Goal: Task Accomplishment & Management: Complete application form

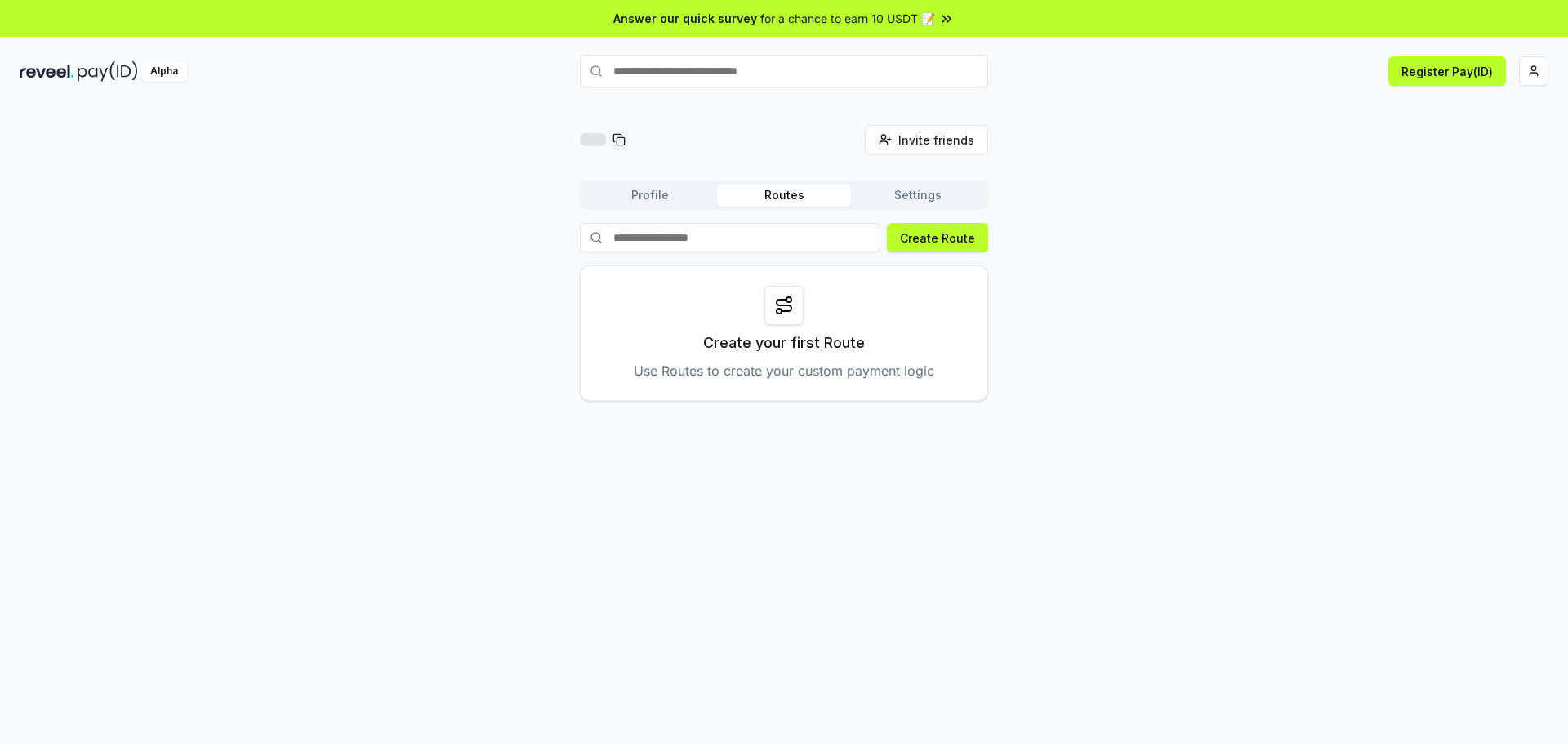
click at [1116, 218] on div "Invite friends Invite Profile Routes Settings Create Route Create your first Ro…" at bounding box center [783, 263] width 1529 height 276
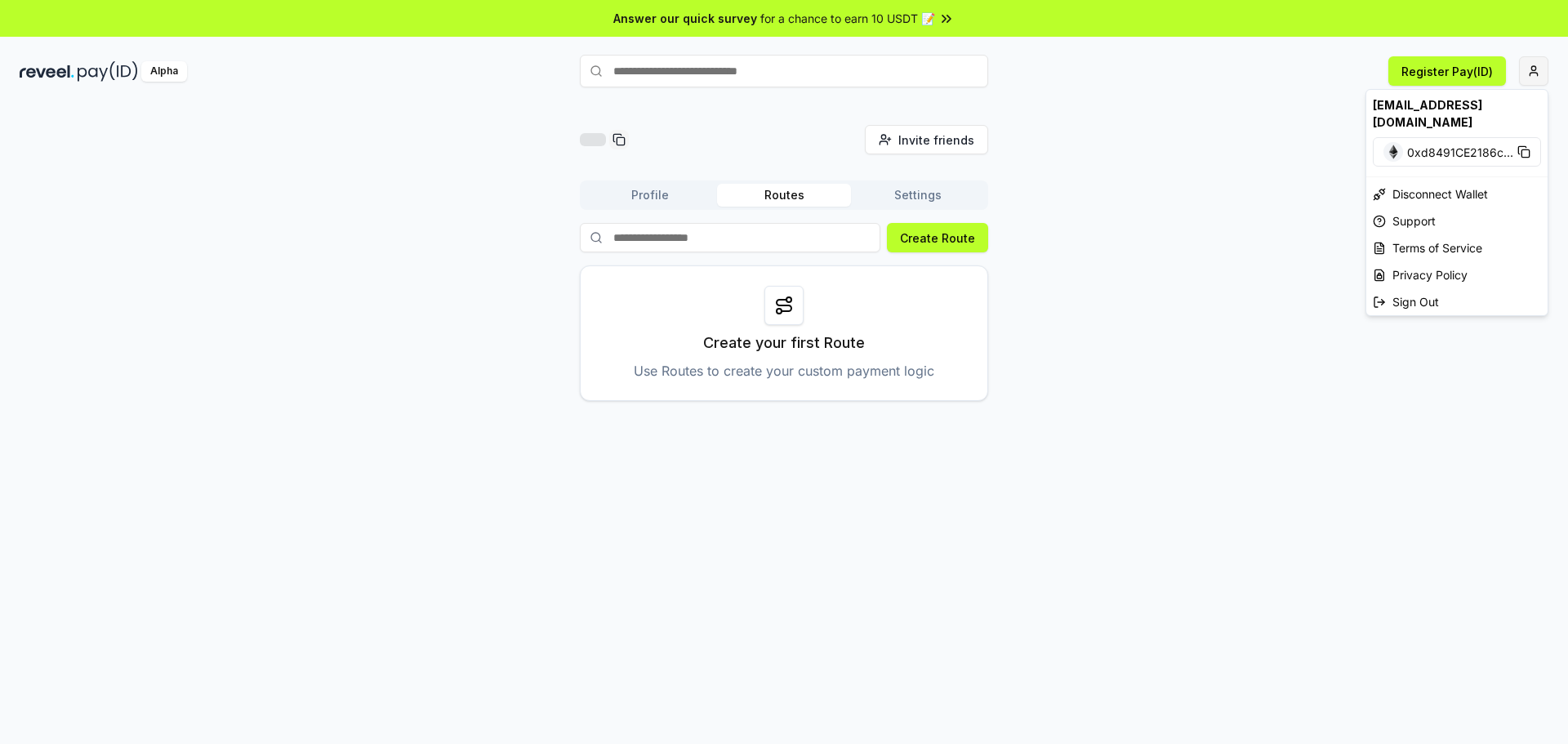
click at [1523, 75] on html "Answer our quick survey for a chance to earn 10 USDT 📝 Alpha Register Pay(ID) I…" at bounding box center [784, 372] width 1568 height 744
click at [1422, 207] on div "Support" at bounding box center [1456, 220] width 181 height 27
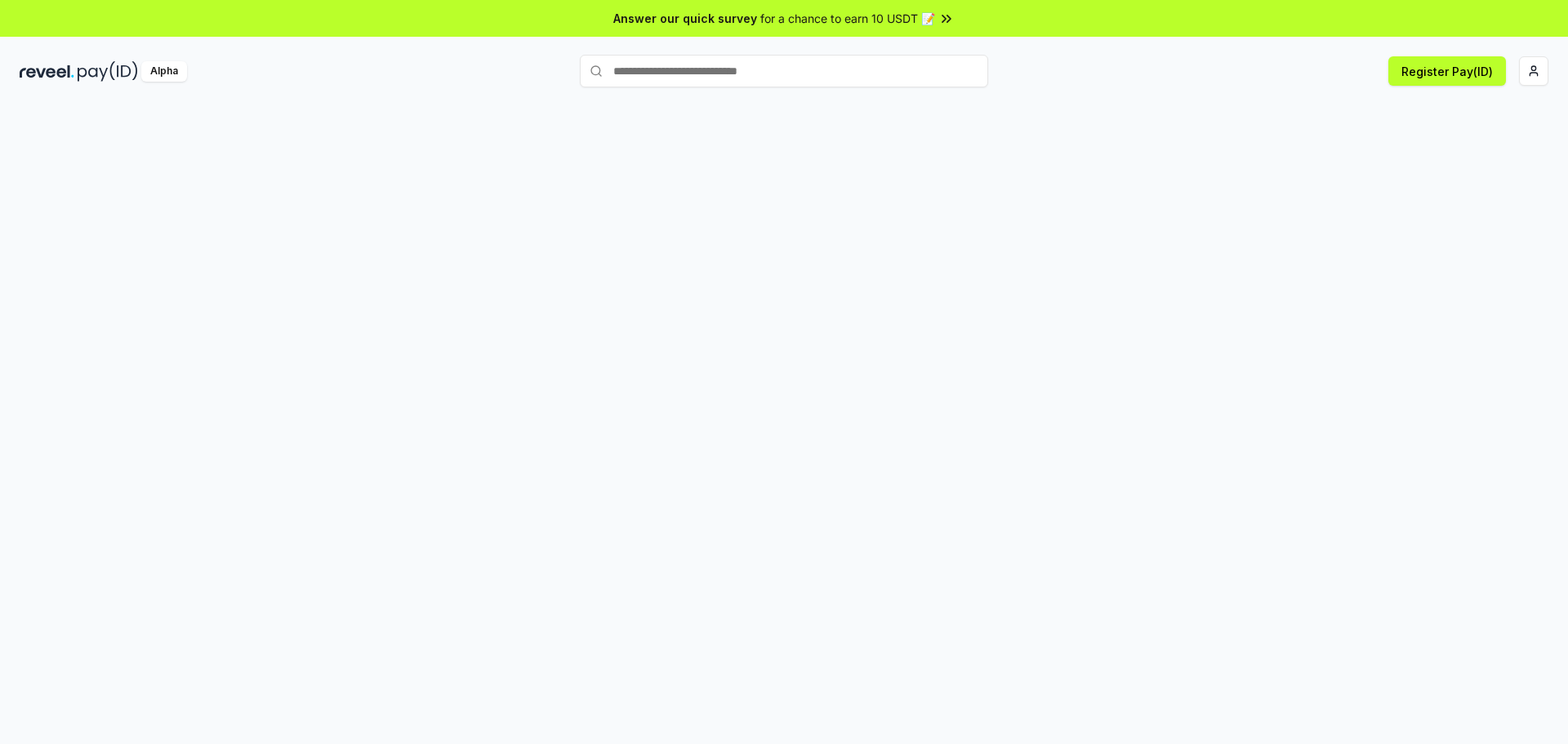
click at [983, 173] on div at bounding box center [784, 442] width 1568 height 699
click at [842, 76] on input "text" at bounding box center [783, 71] width 408 height 32
click at [766, 66] on input "text" at bounding box center [783, 71] width 408 height 32
click at [1514, 74] on div "Register Pay(ID)" at bounding box center [1293, 71] width 510 height 30
click at [1522, 71] on html "Answer our quick survey for a chance to earn 10 USDT 📝 Alpha Register Pay(ID)" at bounding box center [784, 372] width 1568 height 744
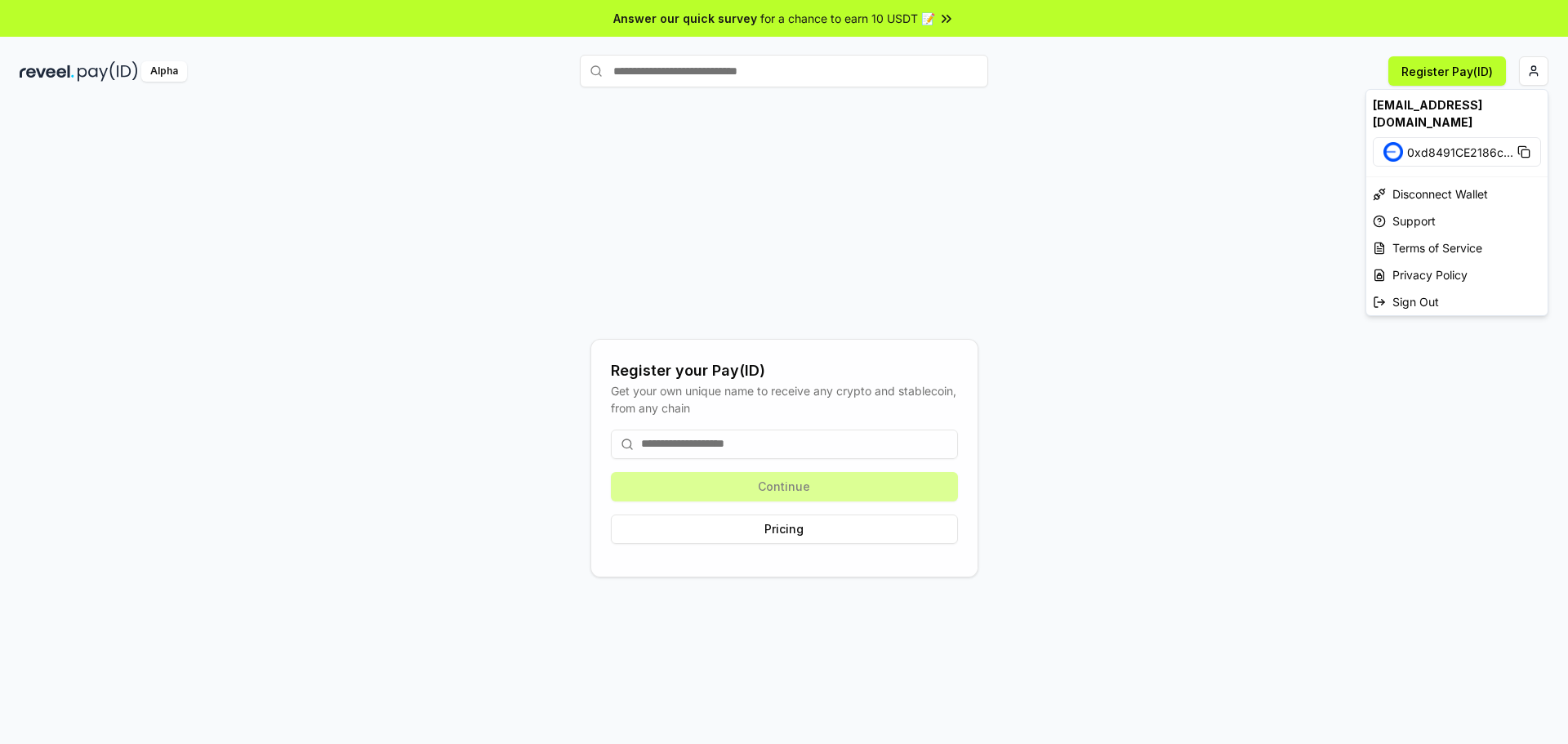
click at [772, 446] on html "Answer our quick survey for a chance to earn 10 USDT 📝 Alpha Register Pay(ID) R…" at bounding box center [784, 372] width 1568 height 744
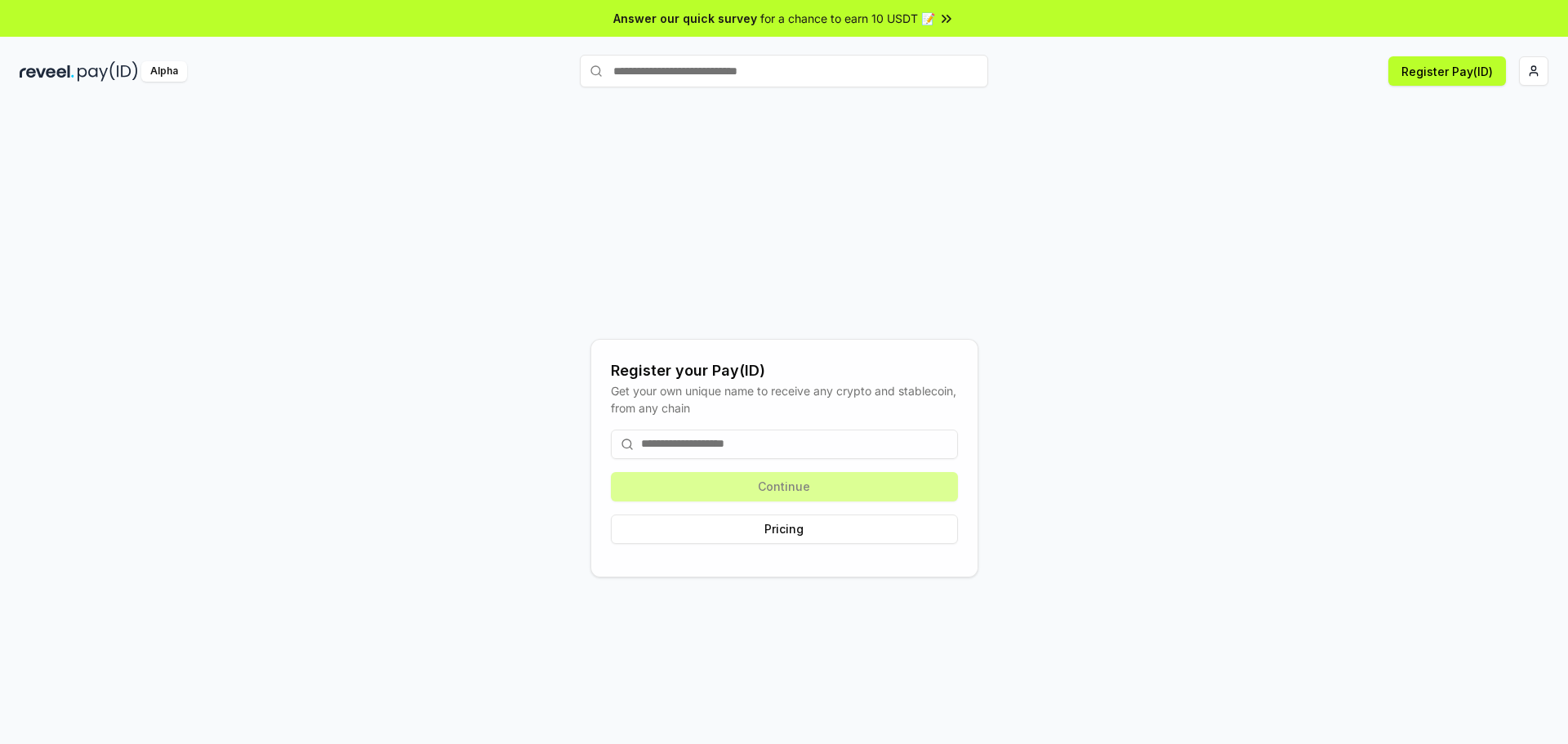
click at [840, 442] on input at bounding box center [784, 444] width 347 height 30
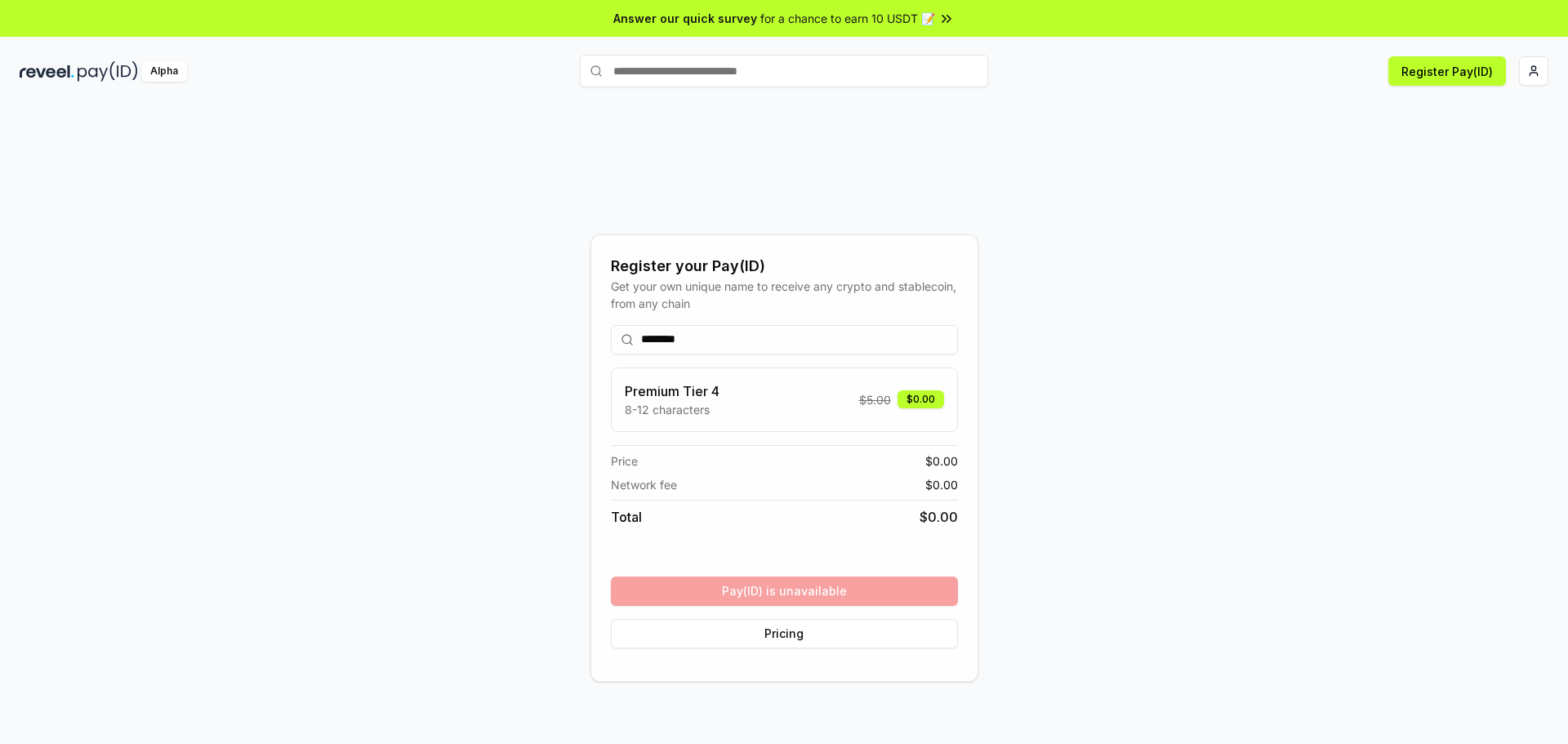
click at [1096, 518] on div "Register your Pay(ID) Get your own unique name to receive any crypto and stable…" at bounding box center [783, 457] width 1529 height 665
click at [772, 341] on input "********" at bounding box center [784, 340] width 347 height 30
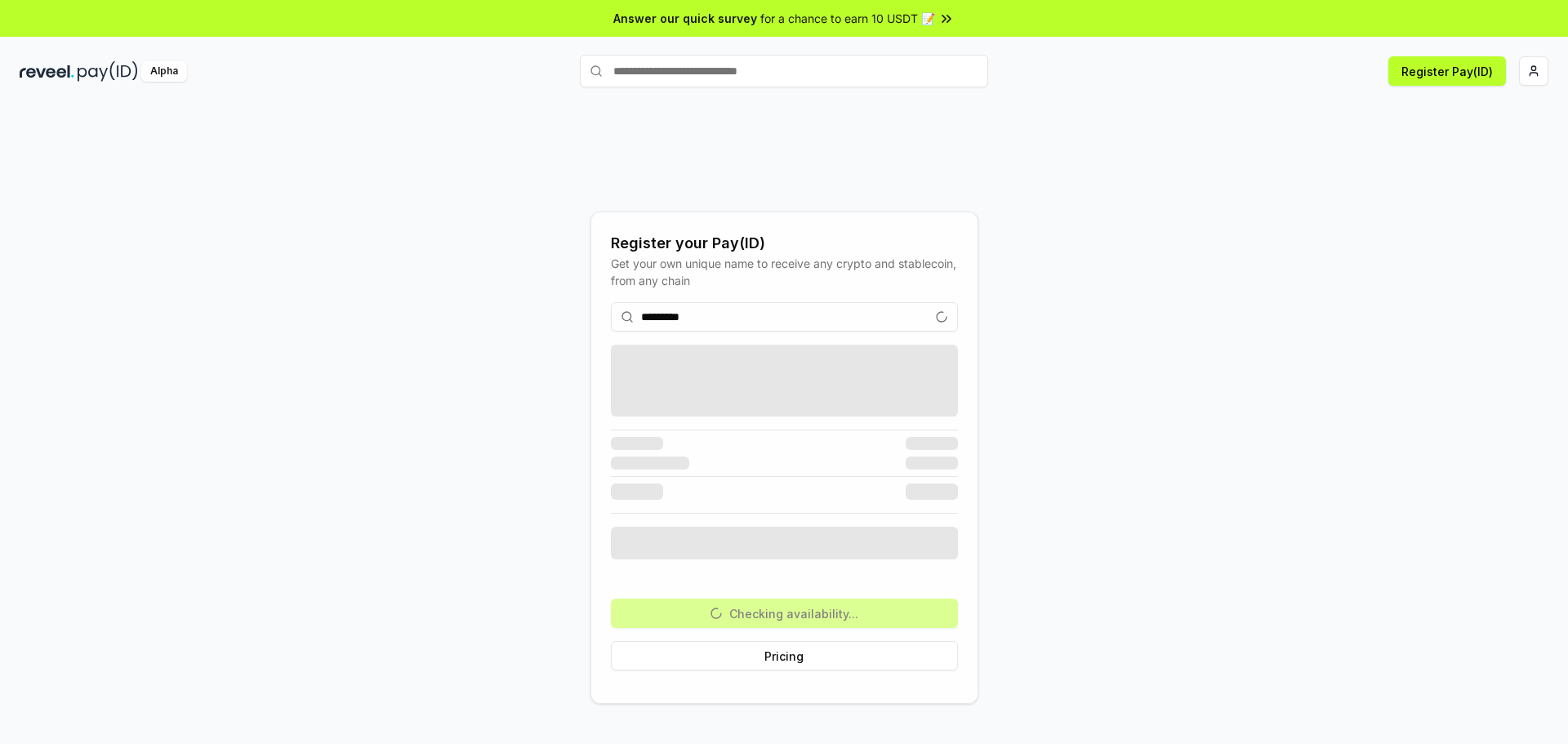
type input "*********"
click at [1123, 457] on div "Register your Pay(ID) Get your own unique name to receive any crypto and stable…" at bounding box center [783, 457] width 1529 height 665
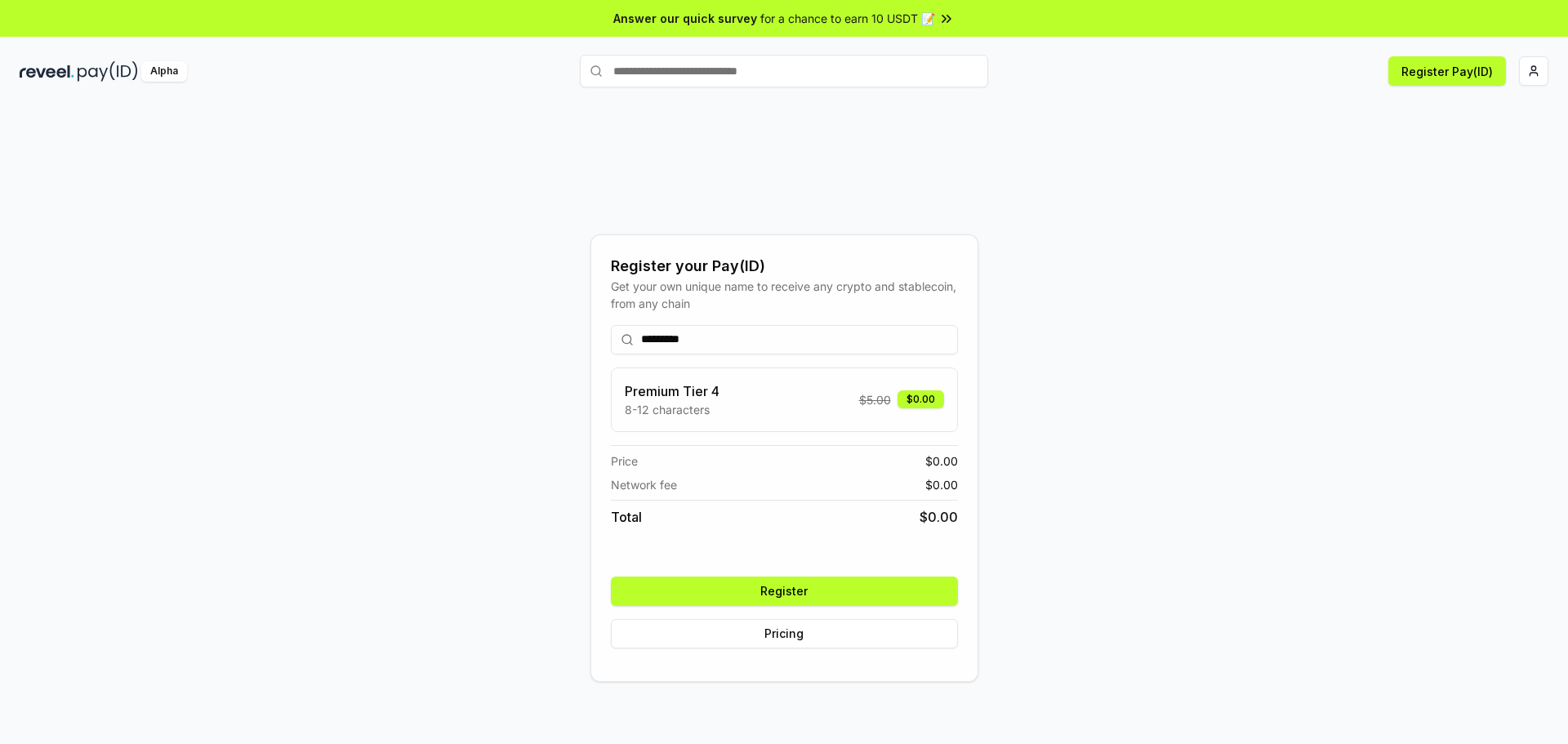
click at [897, 592] on button "Register" at bounding box center [784, 592] width 347 height 30
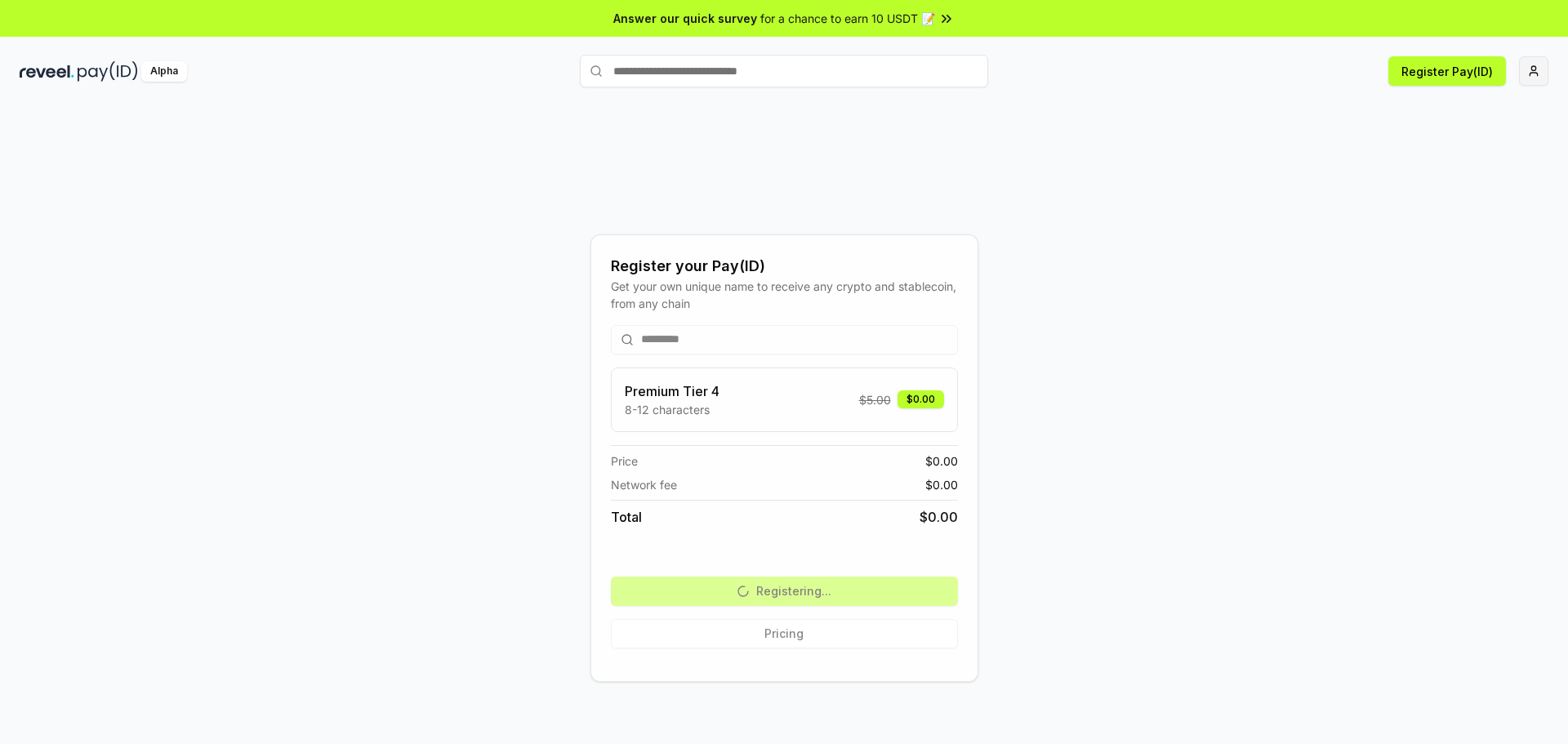
click at [1524, 68] on html "Answer our quick survey for a chance to earn 10 USDT 📝 Alpha Register Pay(ID) R…" at bounding box center [784, 372] width 1568 height 744
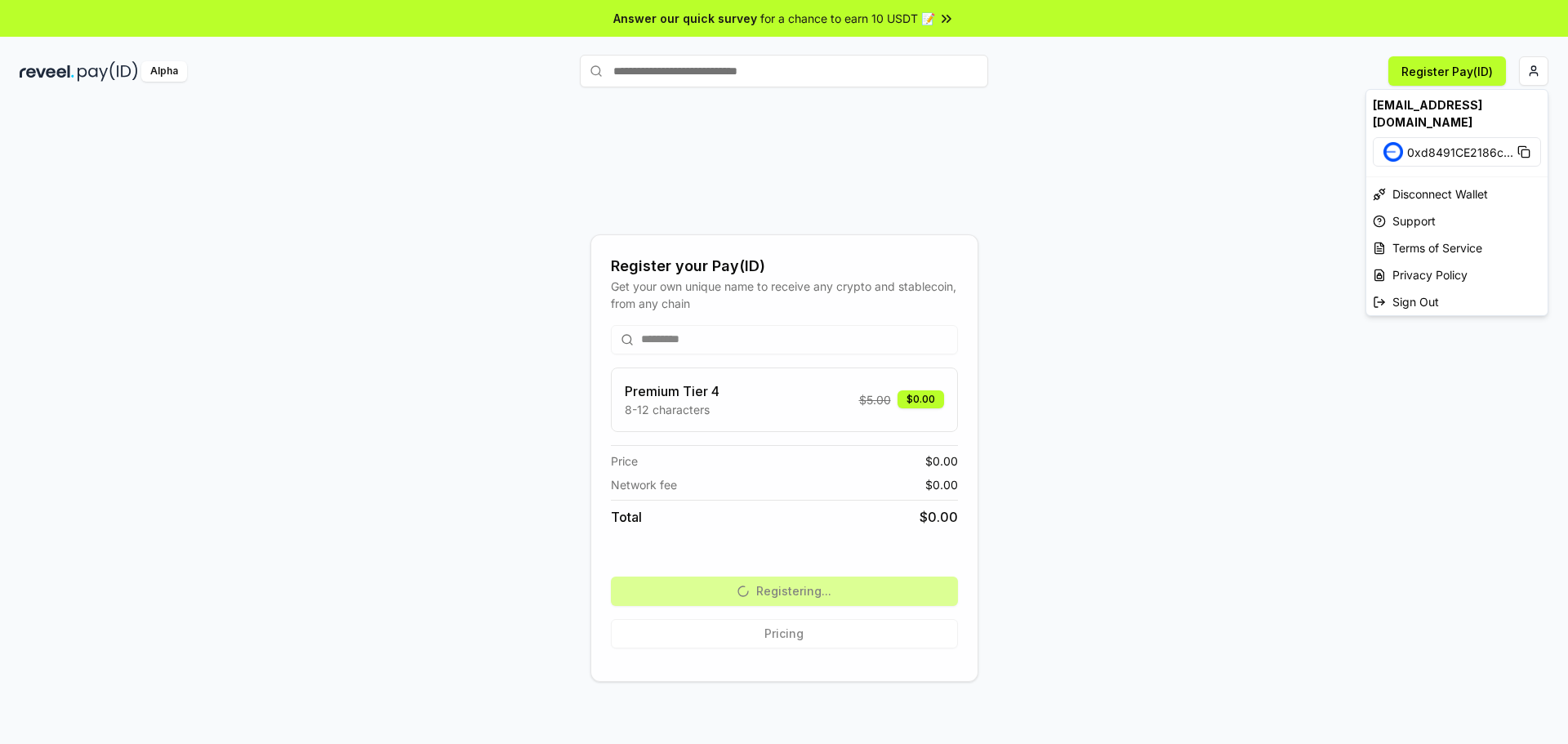
click at [816, 584] on html "Answer our quick survey for a chance to earn 10 USDT 📝 Alpha Register Pay(ID) R…" at bounding box center [784, 372] width 1568 height 744
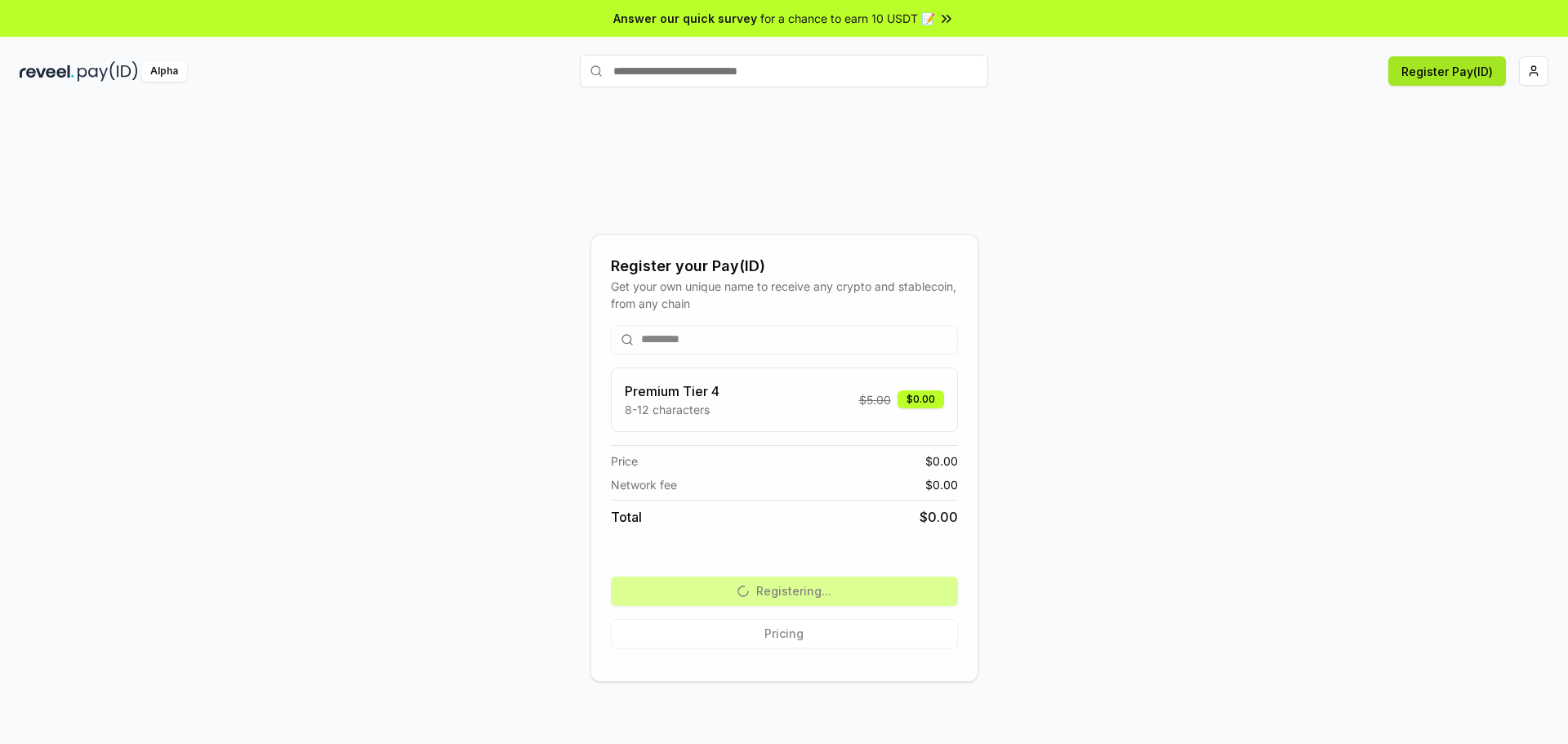
click at [1454, 73] on button "Register Pay(ID)" at bounding box center [1447, 71] width 118 height 30
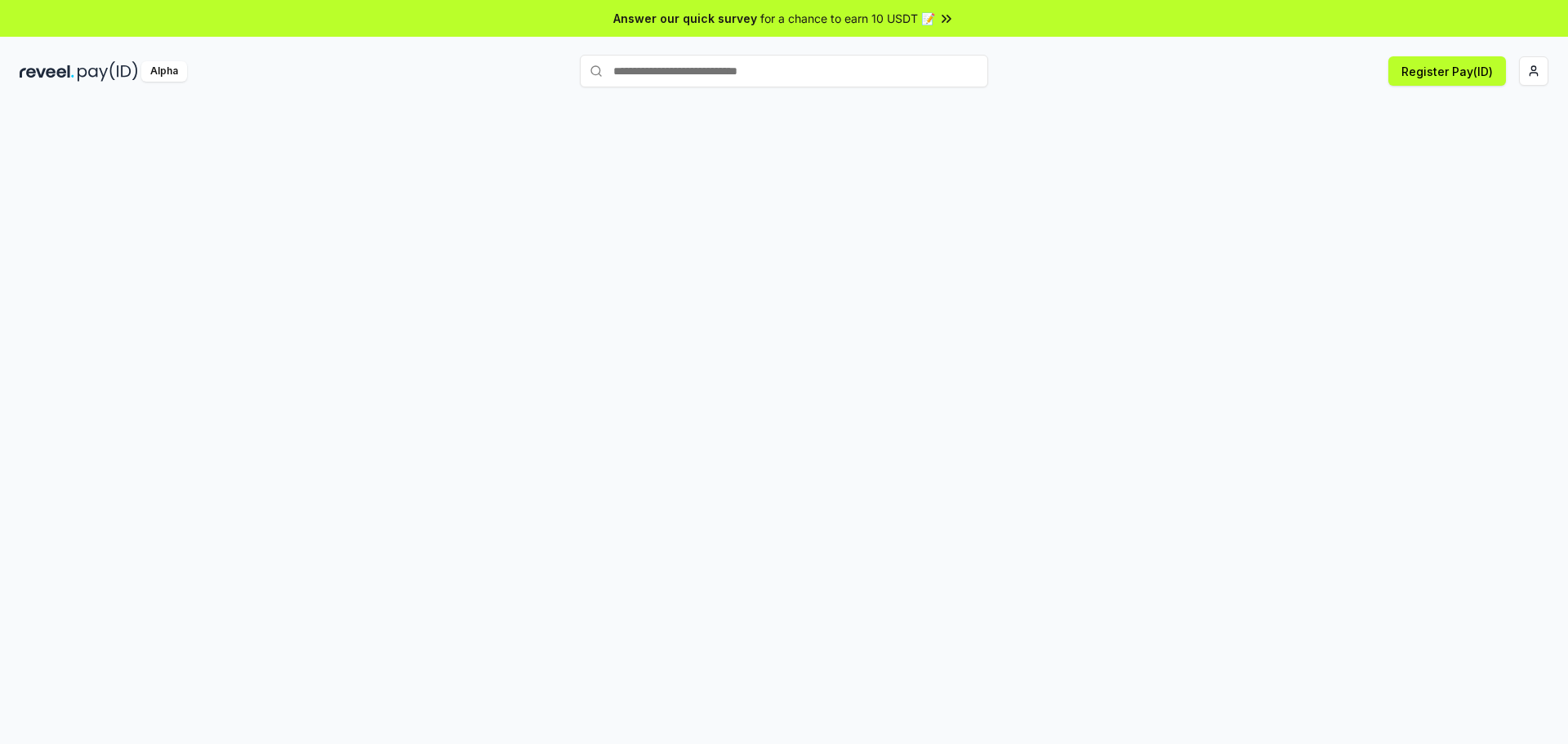
click at [884, 73] on input "text" at bounding box center [783, 71] width 408 height 32
click at [1537, 68] on html "Answer our quick survey for a chance to earn 10 USDT 📝 Alpha Register Pay(ID)" at bounding box center [784, 372] width 1568 height 744
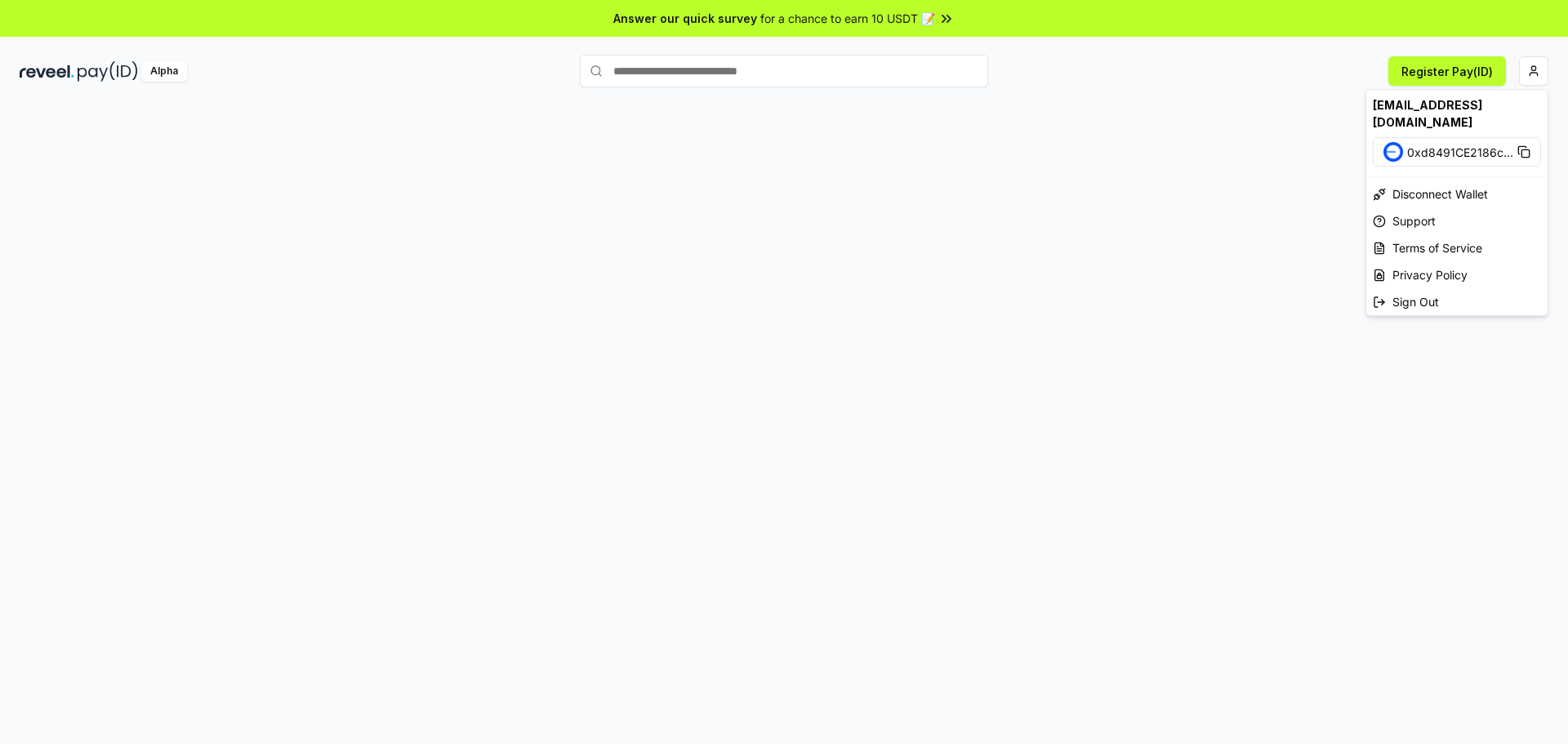
drag, startPoint x: 827, startPoint y: 336, endPoint x: 771, endPoint y: 344, distance: 56.6
click at [821, 338] on html "Answer our quick survey for a chance to earn 10 USDT 📝 Alpha Register Pay(ID) s…" at bounding box center [784, 372] width 1568 height 744
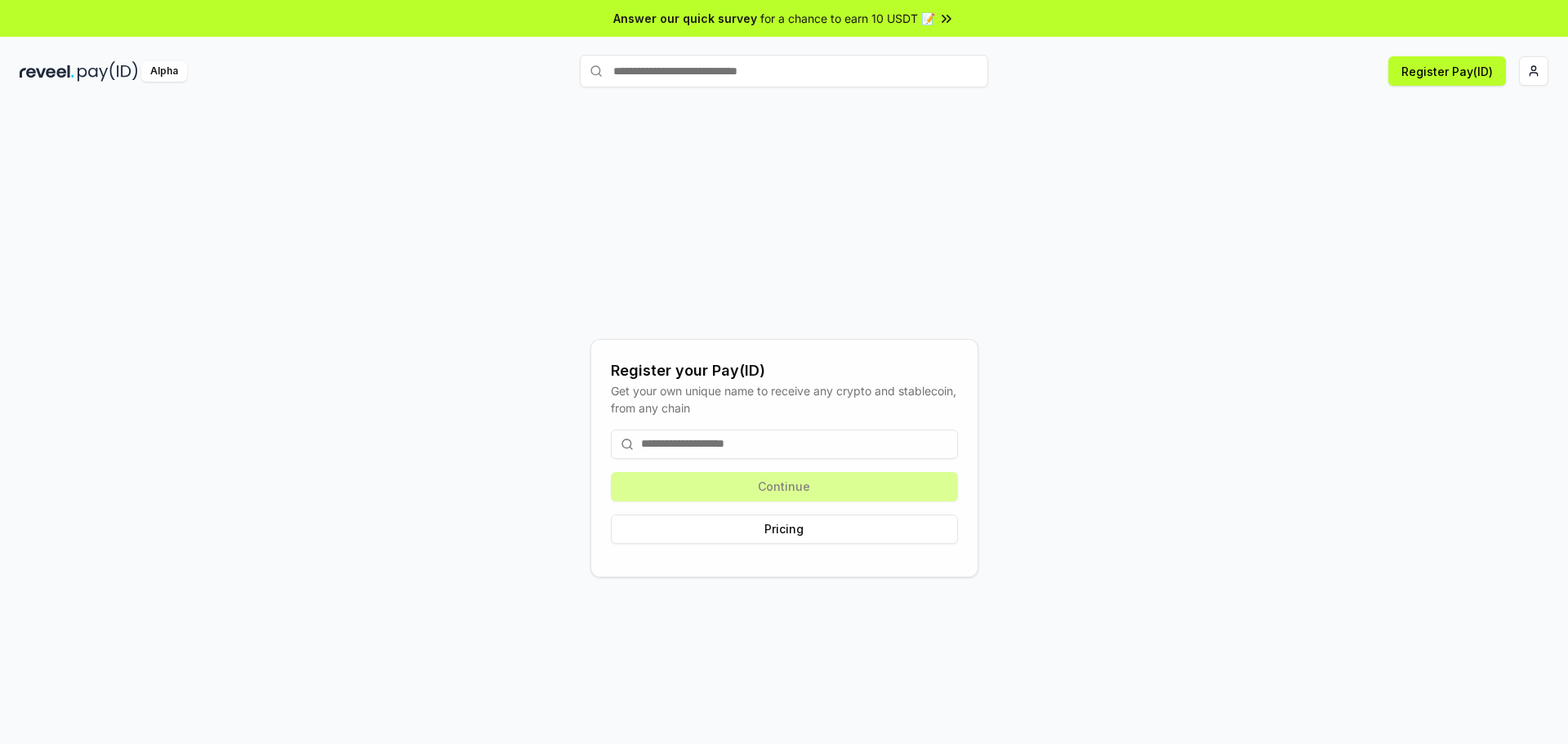
click at [783, 428] on div "Continue Pricing" at bounding box center [784, 486] width 347 height 141
click at [778, 532] on button "Pricing" at bounding box center [784, 530] width 347 height 30
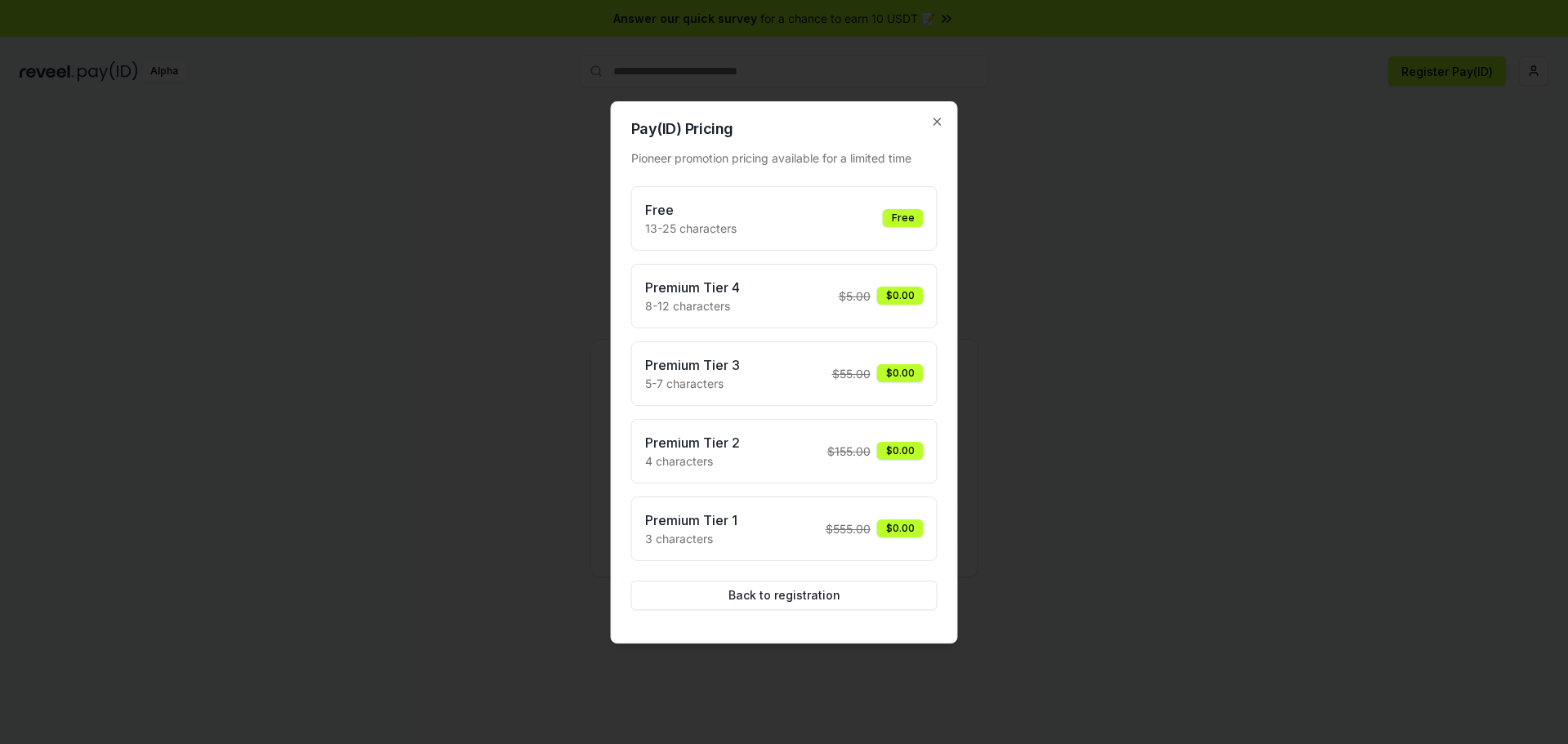
click at [1017, 415] on div at bounding box center [784, 372] width 1568 height 744
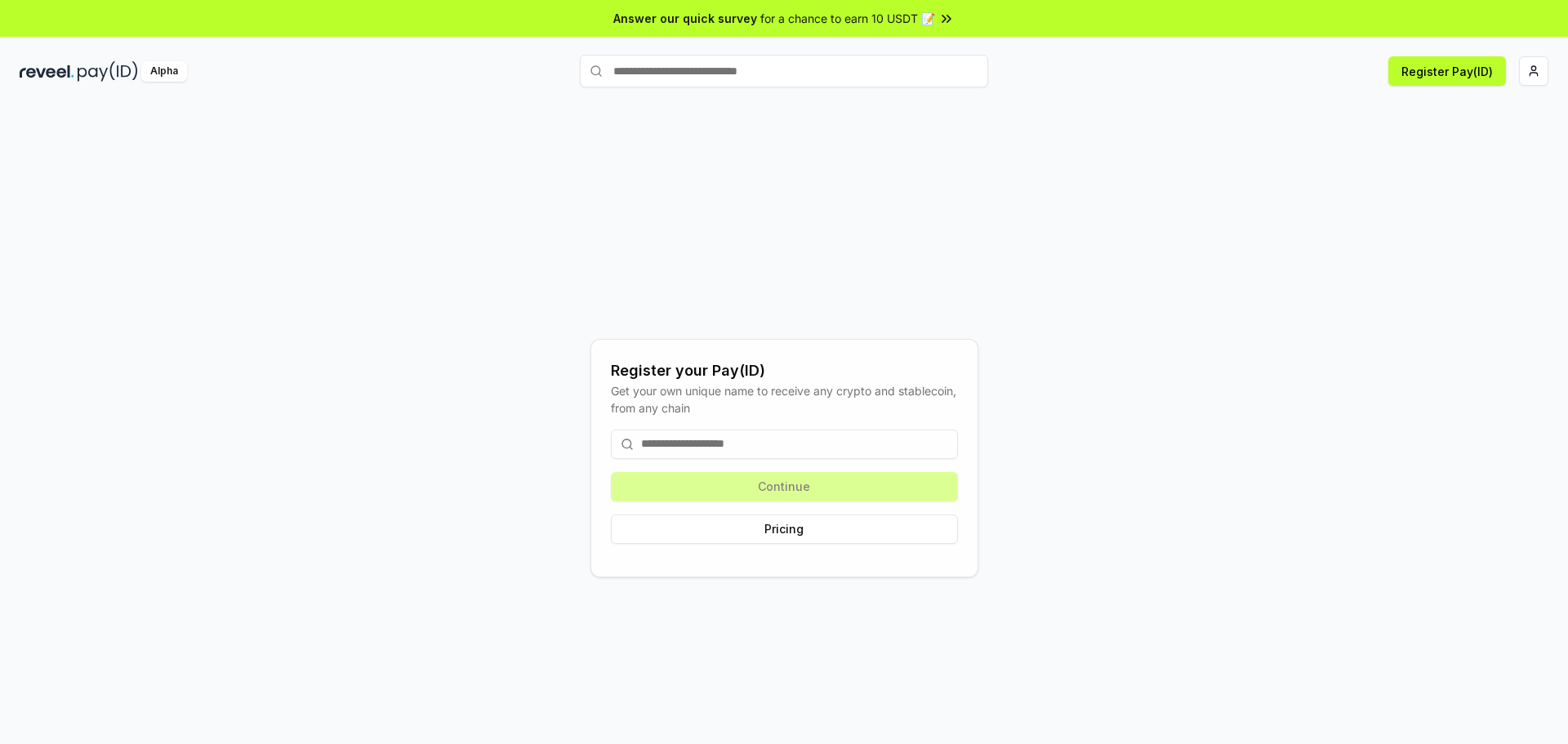
click at [683, 435] on input at bounding box center [784, 444] width 347 height 30
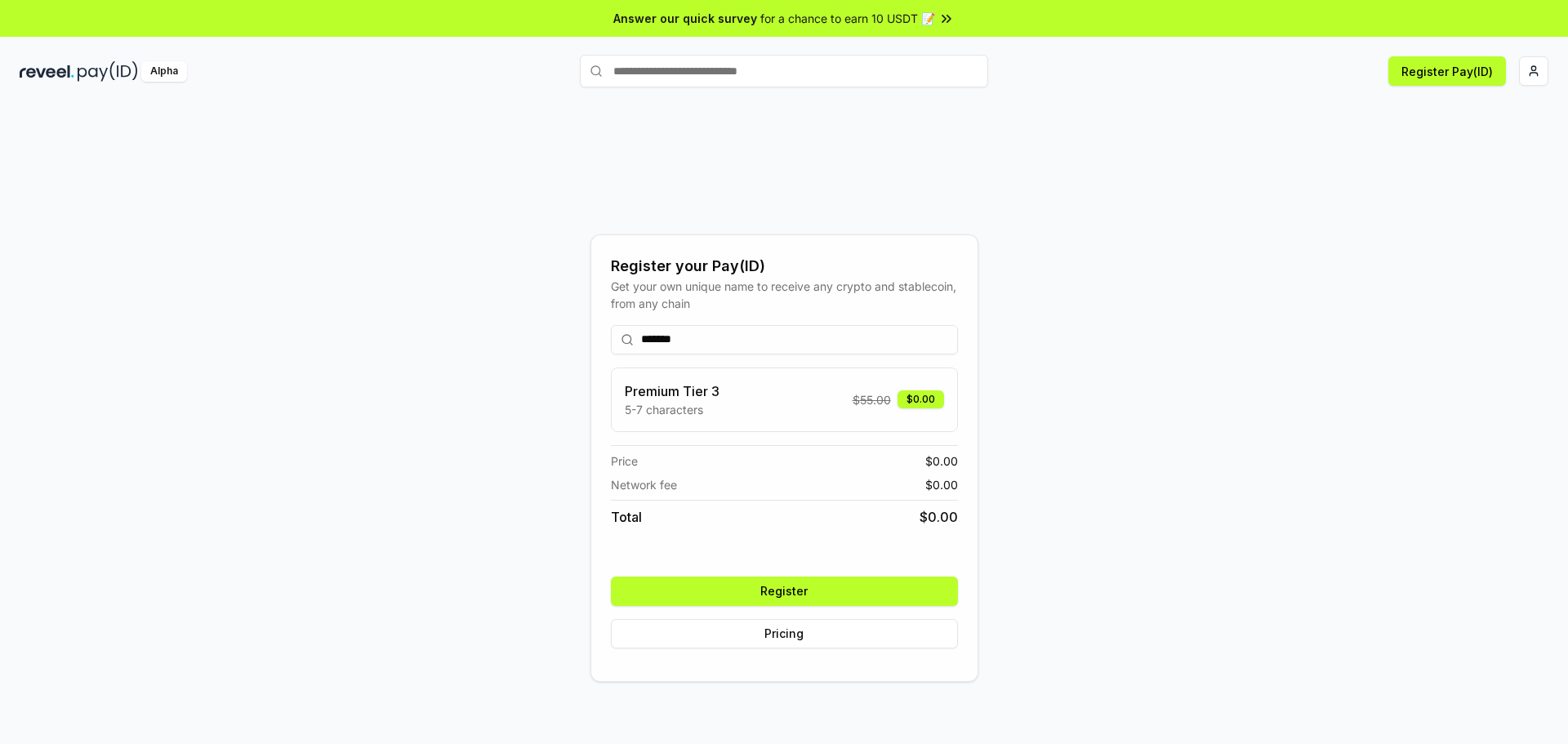
type input "*******"
click at [841, 585] on button "Register" at bounding box center [784, 592] width 347 height 30
